Goal: Task Accomplishment & Management: Use online tool/utility

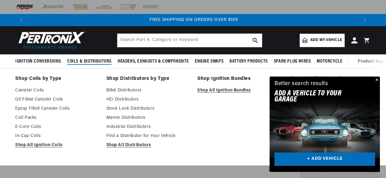
scroll to position [0, 662]
click at [93, 62] on span "Coils & Distributors" at bounding box center [89, 61] width 44 height 6
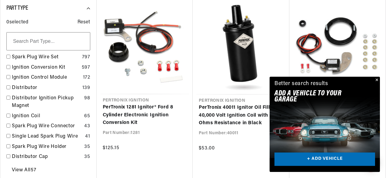
scroll to position [190, 0]
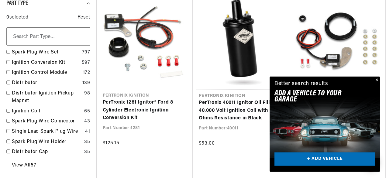
click at [376, 80] on button "Close" at bounding box center [375, 80] width 7 height 7
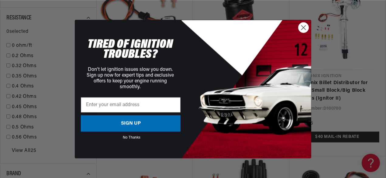
scroll to position [642, 0]
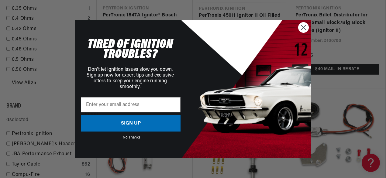
click at [305, 26] on icon "Close dialog" at bounding box center [303, 28] width 4 height 4
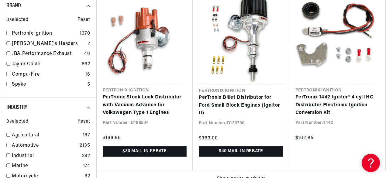
scroll to position [745, 0]
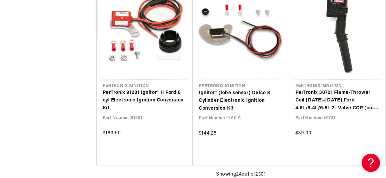
scroll to position [1479, 0]
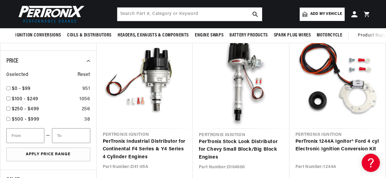
scroll to position [869, 0]
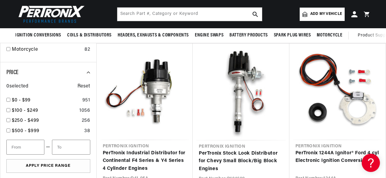
click at [318, 20] on link "Add my vehicle" at bounding box center [321, 14] width 45 height 13
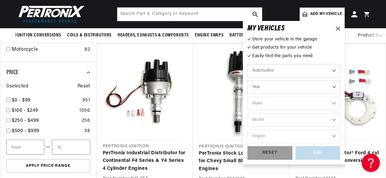
click at [247, 80] on select "Year [DATE] 2021 2020 2019 2018 2017 2016 2015 2014 2013 2012 2011 2010 2009 20…" at bounding box center [293, 86] width 93 height 13
select select "1967"
click option "1967" at bounding box center [0, 0] width 0 height 0
select select "1967"
click at [247, 97] on select "Make Alfa Romeo American Motors Aston [PERSON_NAME][GEOGRAPHIC_DATA] [PERSON_NA…" at bounding box center [293, 103] width 93 height 13
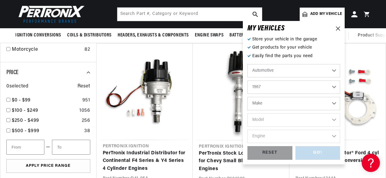
select select "Chrysler"
click option "Chrysler" at bounding box center [0, 0] width 0 height 0
click at [247, 113] on select "Model 300 Imperial New Yorker [GEOGRAPHIC_DATA] Town & Country" at bounding box center [293, 119] width 93 height 13
click at [247, 97] on select "Alfa Romeo American Motors Aston [PERSON_NAME][GEOGRAPHIC_DATA] [PERSON_NAME] A…" at bounding box center [293, 103] width 93 height 13
click option "Chevrolet" at bounding box center [0, 0] width 0 height 0
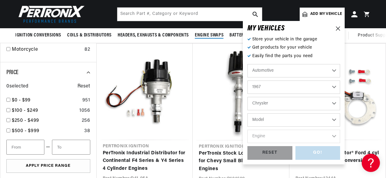
select select "Chevrolet"
